Goal: Information Seeking & Learning: Learn about a topic

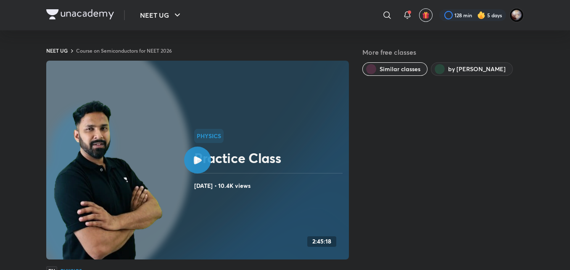
click at [61, 16] on img at bounding box center [80, 14] width 68 height 10
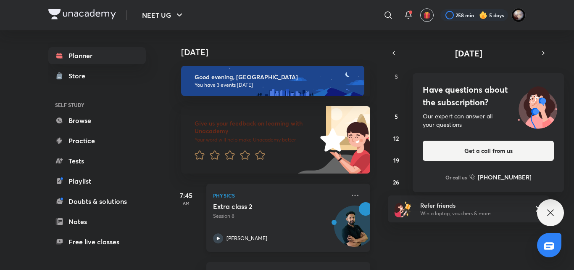
scroll to position [151, 0]
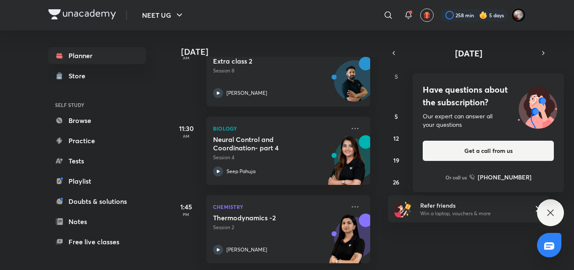
click at [552, 214] on icon at bounding box center [551, 212] width 6 height 6
